Goal: Find specific page/section: Find specific page/section

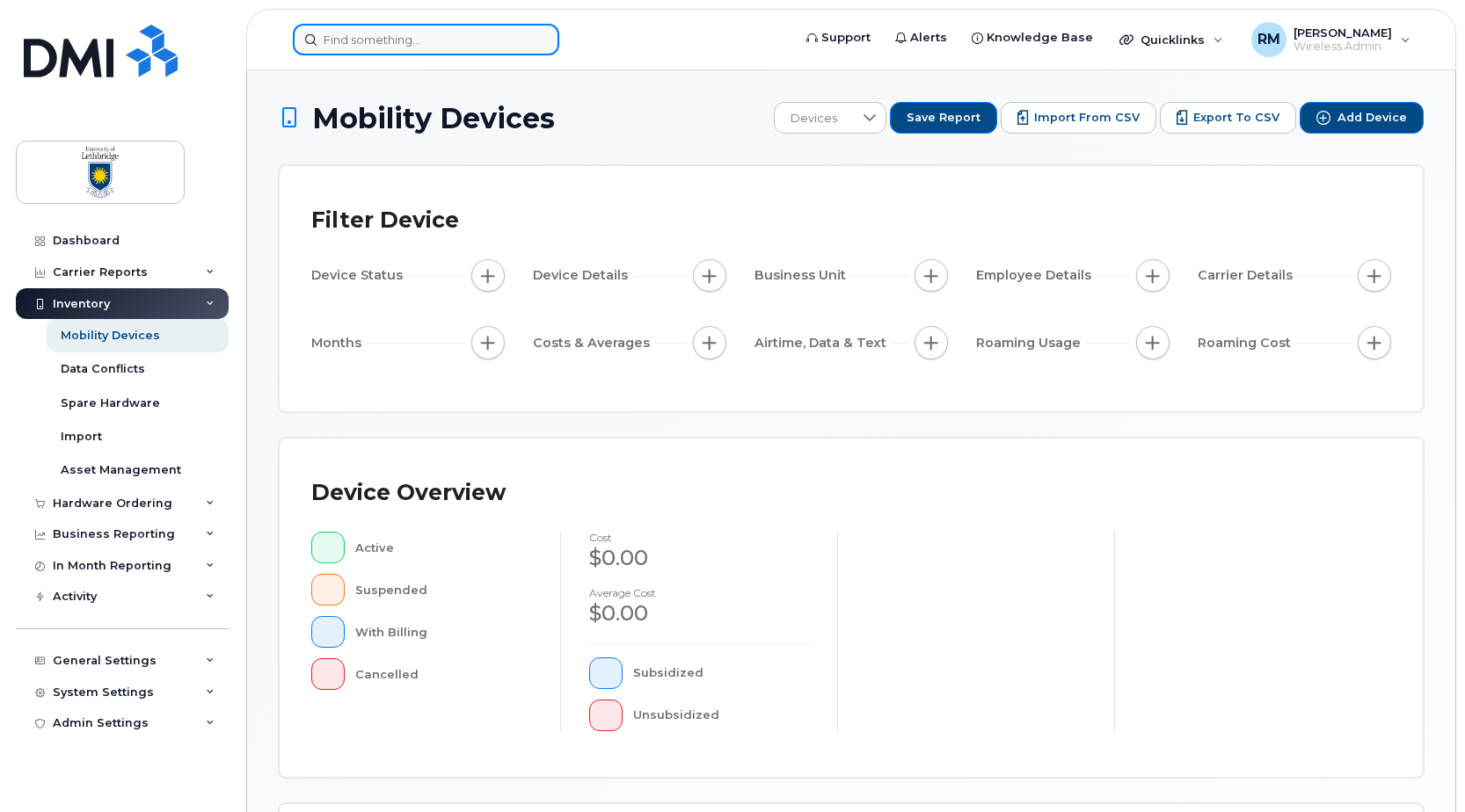
click at [325, 50] on input at bounding box center [426, 39] width 266 height 32
click at [385, 48] on input at bounding box center [426, 39] width 266 height 32
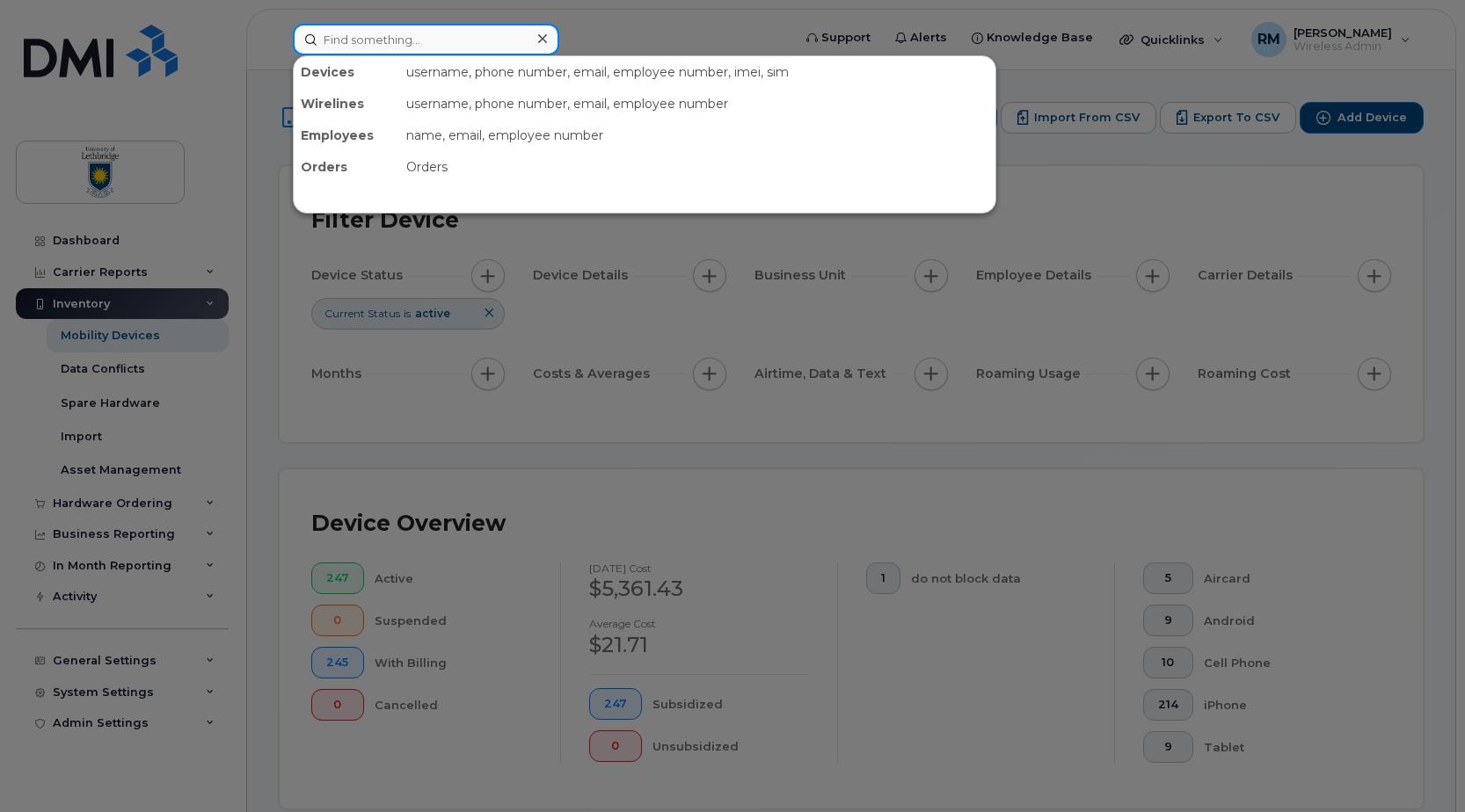
type input "brett"
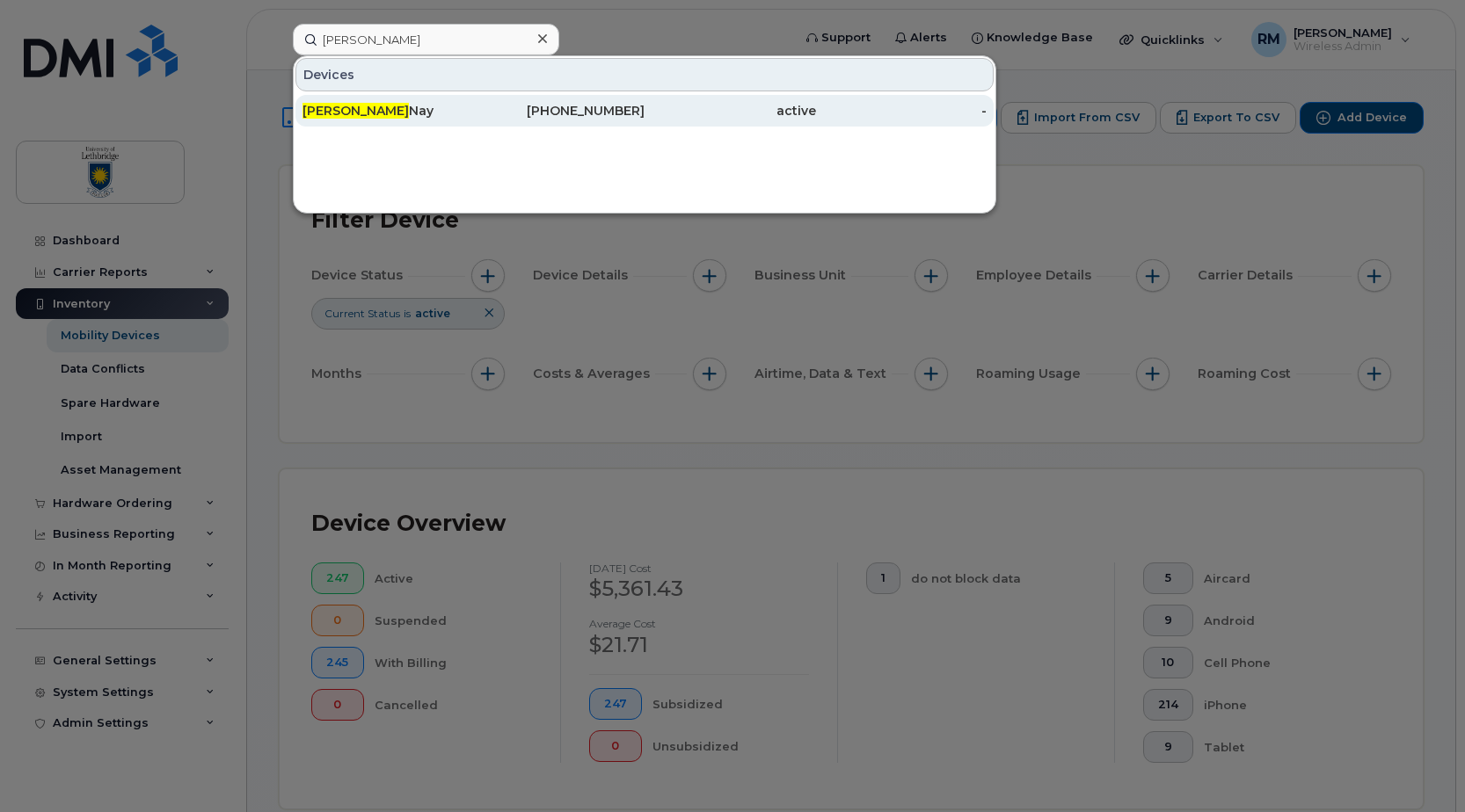
click at [334, 110] on span "Brett" at bounding box center [355, 110] width 106 height 16
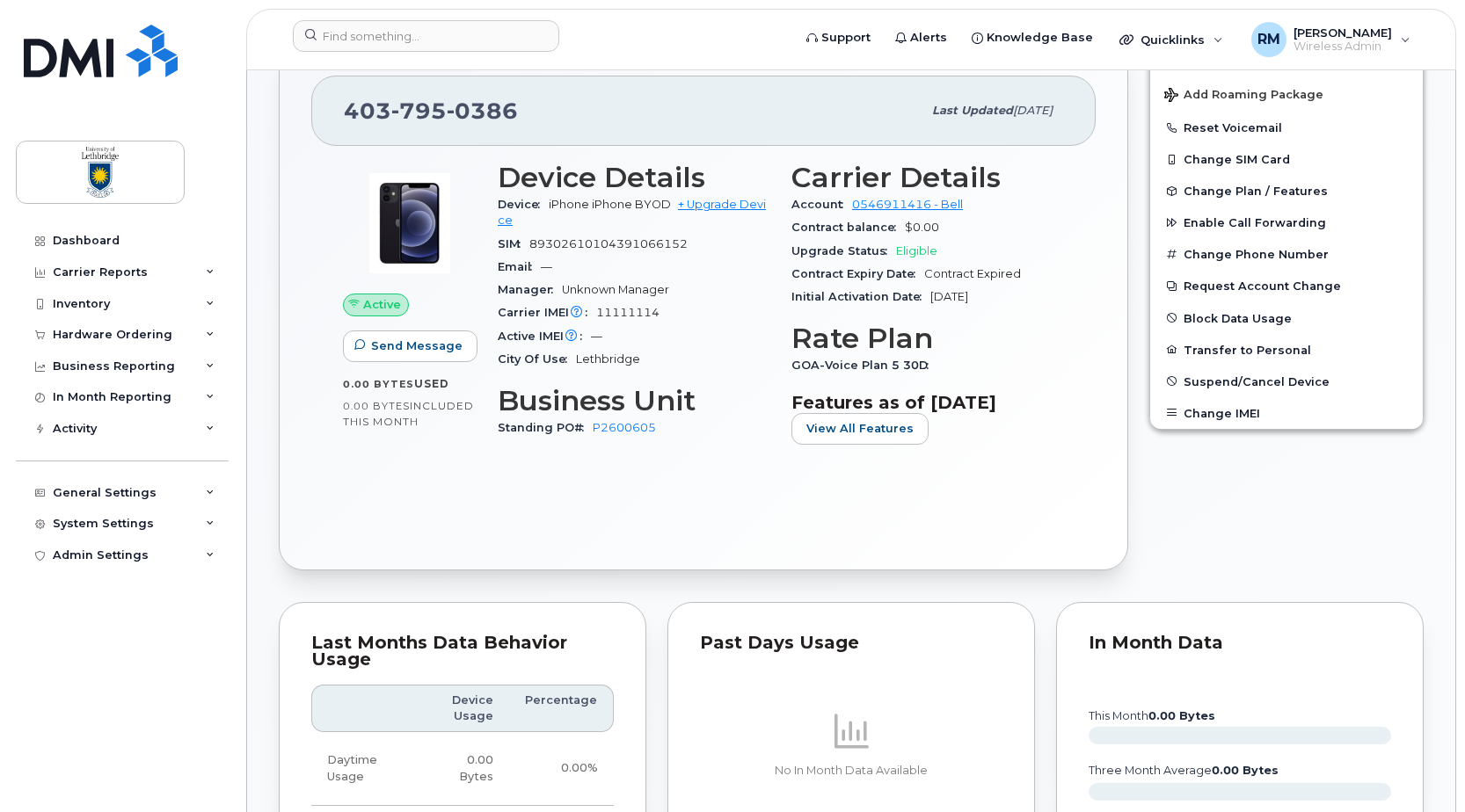
scroll to position [88, 0]
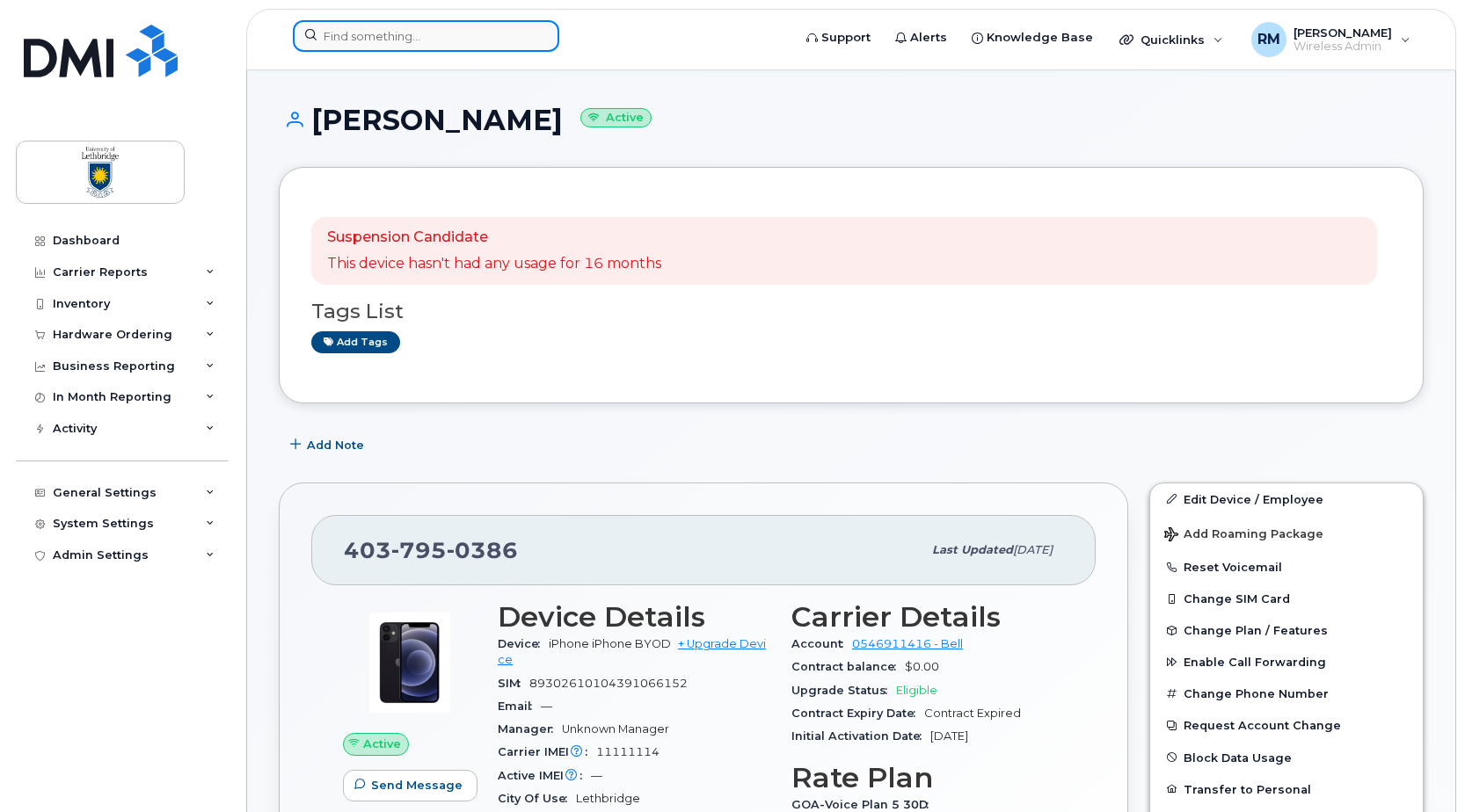
click at [350, 27] on input at bounding box center [426, 36] width 266 height 32
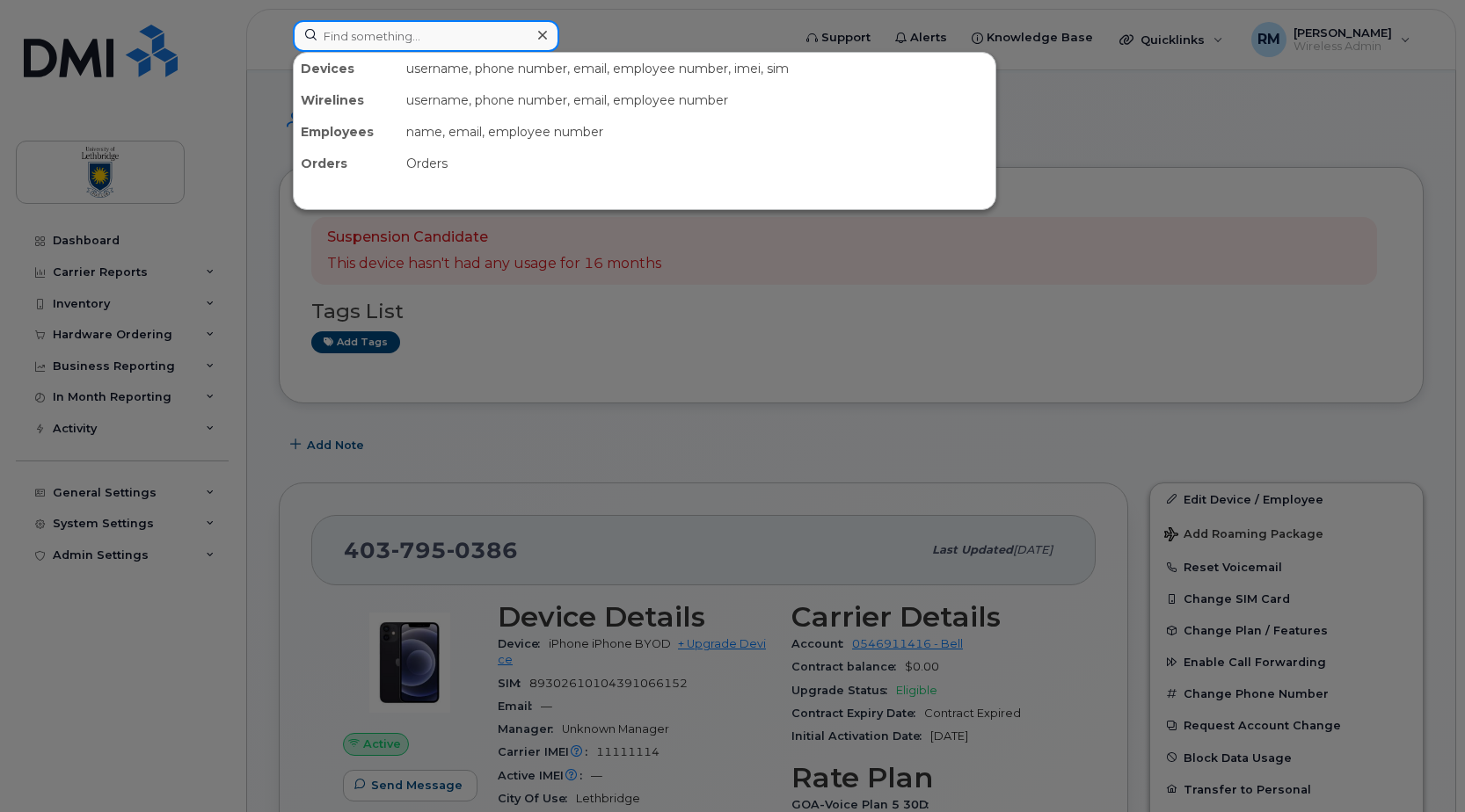
type input "[PERSON_NAME]"
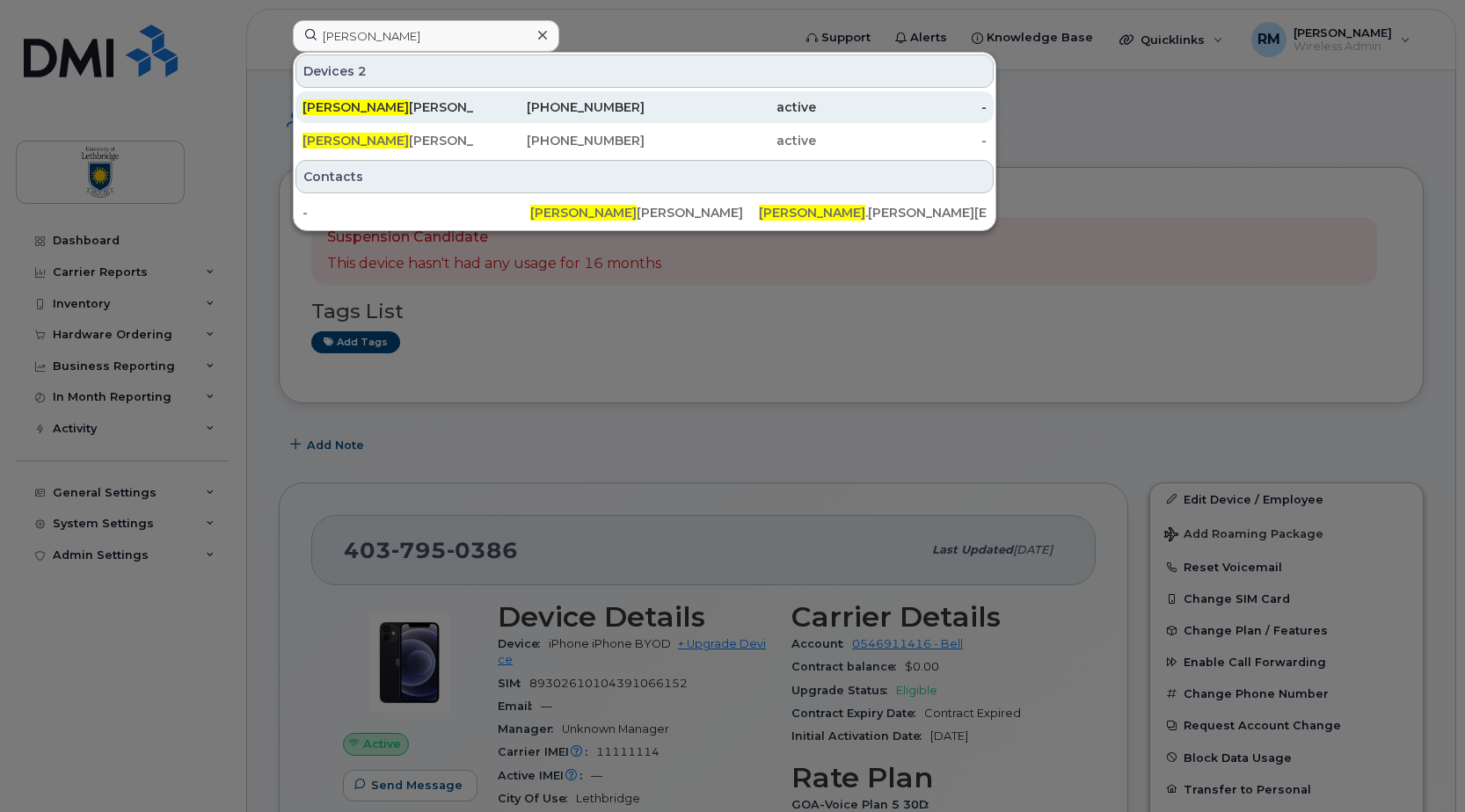
click at [383, 113] on div "[PERSON_NAME]" at bounding box center [387, 107] width 171 height 17
